Goal: Task Accomplishment & Management: Use online tool/utility

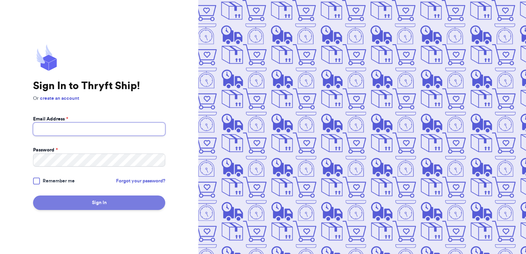
type input "[EMAIL_ADDRESS][DOMAIN_NAME]"
click at [102, 204] on button "Sign In" at bounding box center [99, 202] width 132 height 14
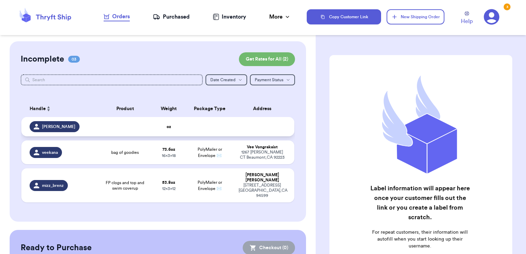
click at [280, 126] on td at bounding box center [264, 126] width 60 height 19
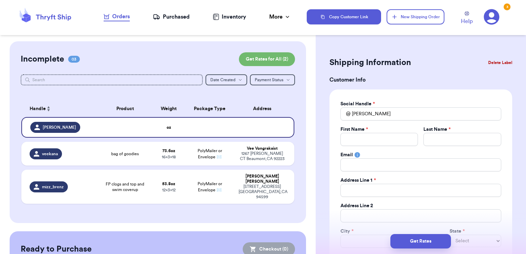
click at [496, 59] on button "Delete Label" at bounding box center [500, 62] width 30 height 15
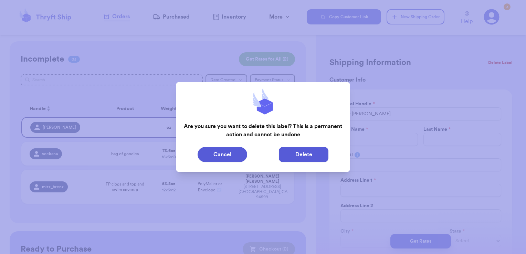
click at [298, 153] on button "Delete" at bounding box center [304, 154] width 50 height 15
type input "bag of goodies"
type input "4"
type input "9.599999999999994"
type input "18"
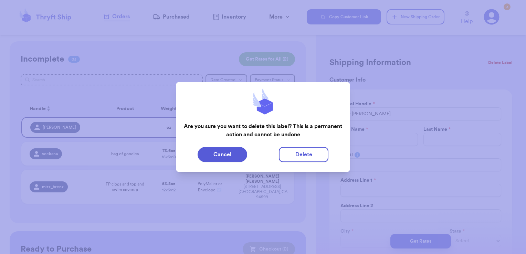
type input "16"
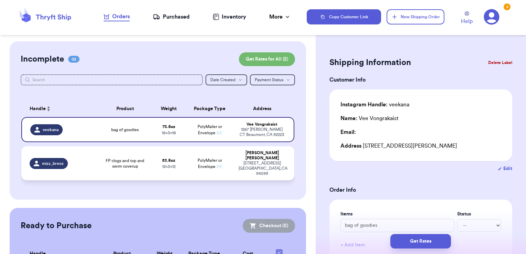
click at [234, 163] on td "[PERSON_NAME] [STREET_ADDRESS]" at bounding box center [264, 163] width 60 height 34
type input "FP clogs and top and swim coverup"
type input "3"
type input "5.799999999999997"
type input "12"
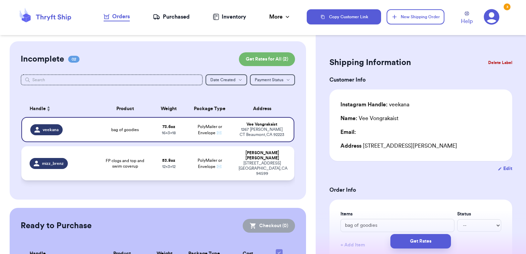
type input "12"
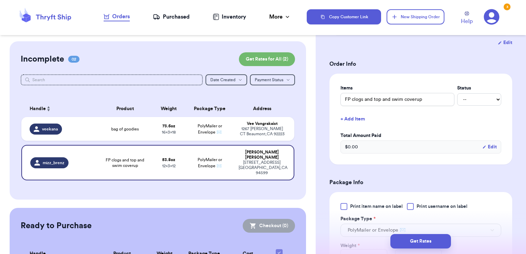
scroll to position [138, 0]
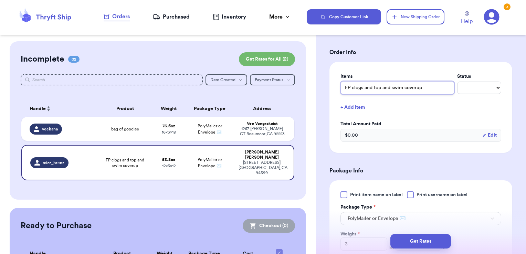
drag, startPoint x: 435, startPoint y: 88, endPoint x: 275, endPoint y: 94, distance: 159.4
click at [286, 91] on div "Customer Link New Order Incomplete 02 Get Rates for All ( 2 ) Get Rates for All…" at bounding box center [263, 127] width 526 height 254
type input "box of goodies"
click at [480, 87] on select "-- Paid Owes" at bounding box center [479, 88] width 44 height 12
select select "paid"
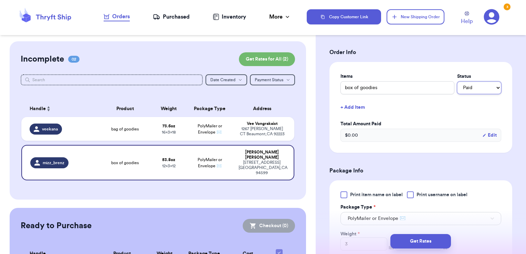
click at [457, 82] on select "-- Paid Owes" at bounding box center [479, 88] width 44 height 12
click at [420, 109] on button "+ Add Item" at bounding box center [420, 107] width 166 height 15
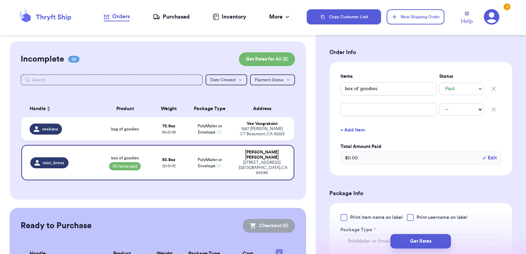
click at [490, 109] on icon "button" at bounding box center [493, 109] width 7 height 7
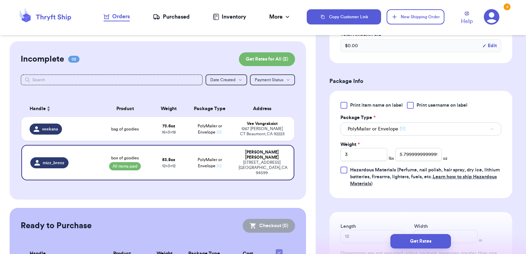
scroll to position [275, 0]
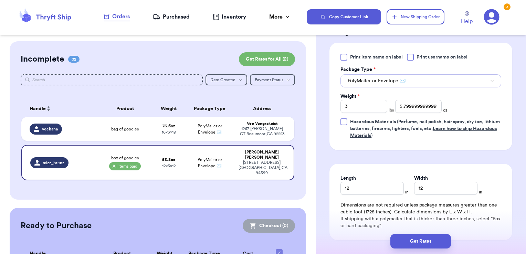
click at [490, 80] on icon "button" at bounding box center [491, 81] width 3 height 2
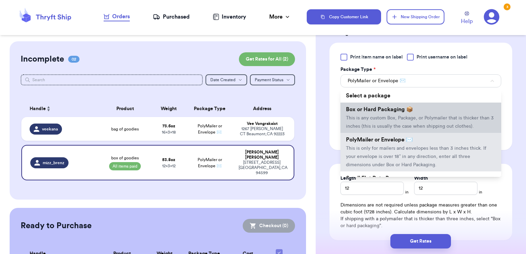
click at [381, 125] on span "This is any custom Box, Package, or Polymailer that is thicker than 3 inches (t…" at bounding box center [420, 122] width 148 height 13
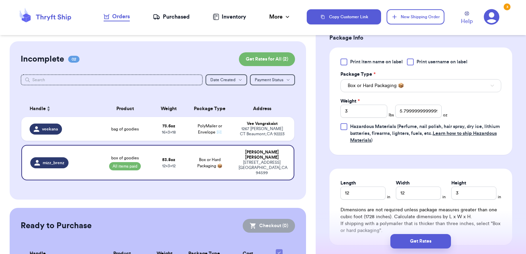
scroll to position [317, 0]
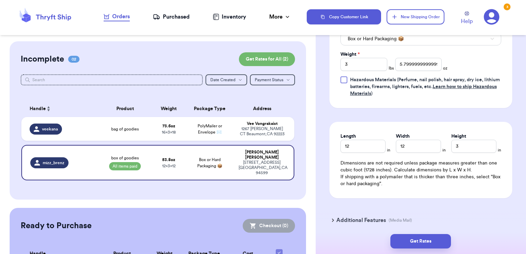
click at [360, 146] on input "12" at bounding box center [362, 146] width 45 height 13
type input "1"
type input "29"
click at [426, 147] on input "12" at bounding box center [418, 146] width 45 height 13
type input "1"
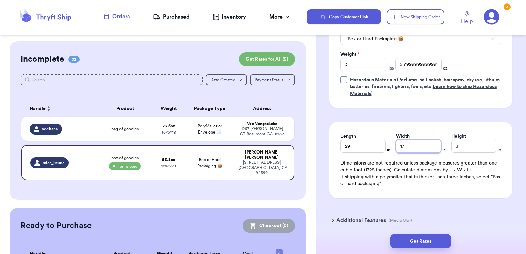
scroll to position [318, 0]
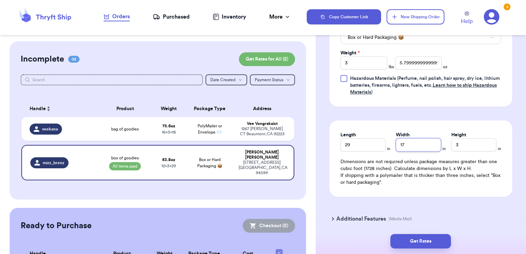
type input "17"
click at [460, 147] on input "3" at bounding box center [473, 144] width 45 height 13
type input "5.5"
click at [368, 62] on input "3" at bounding box center [363, 62] width 47 height 13
type input "10"
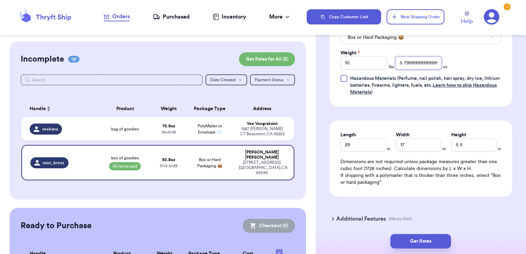
click at [407, 63] on input "5.799999999999997" at bounding box center [418, 62] width 47 height 13
type input "9"
type input "10.5"
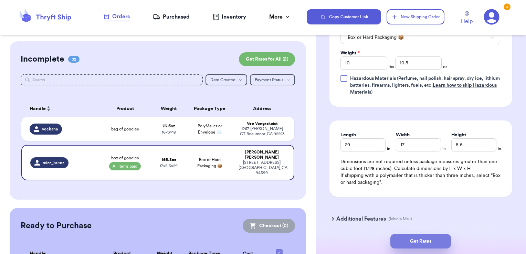
click at [428, 236] on button "Get Rates" at bounding box center [420, 241] width 61 height 14
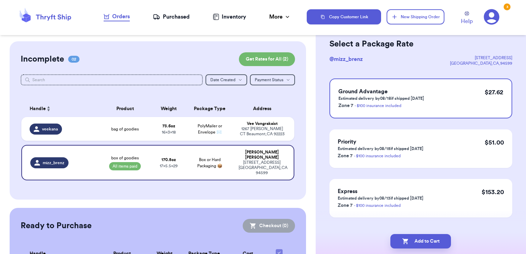
scroll to position [32, 0]
